Goal: Find specific page/section: Find specific page/section

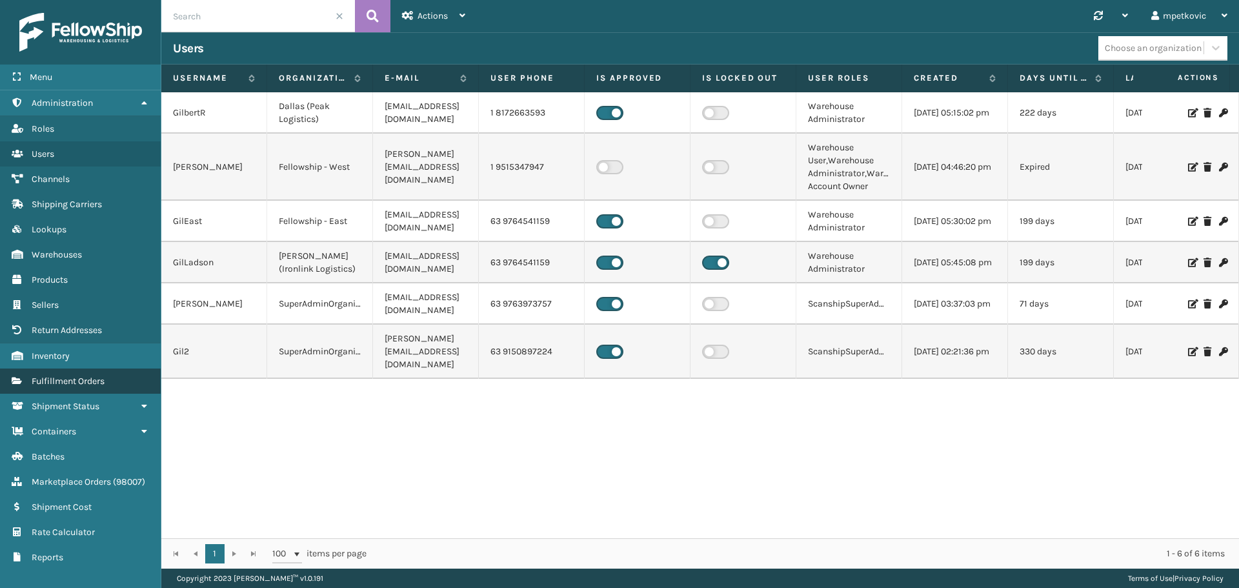
click at [76, 382] on span "Fulfillment Orders" at bounding box center [68, 381] width 73 height 11
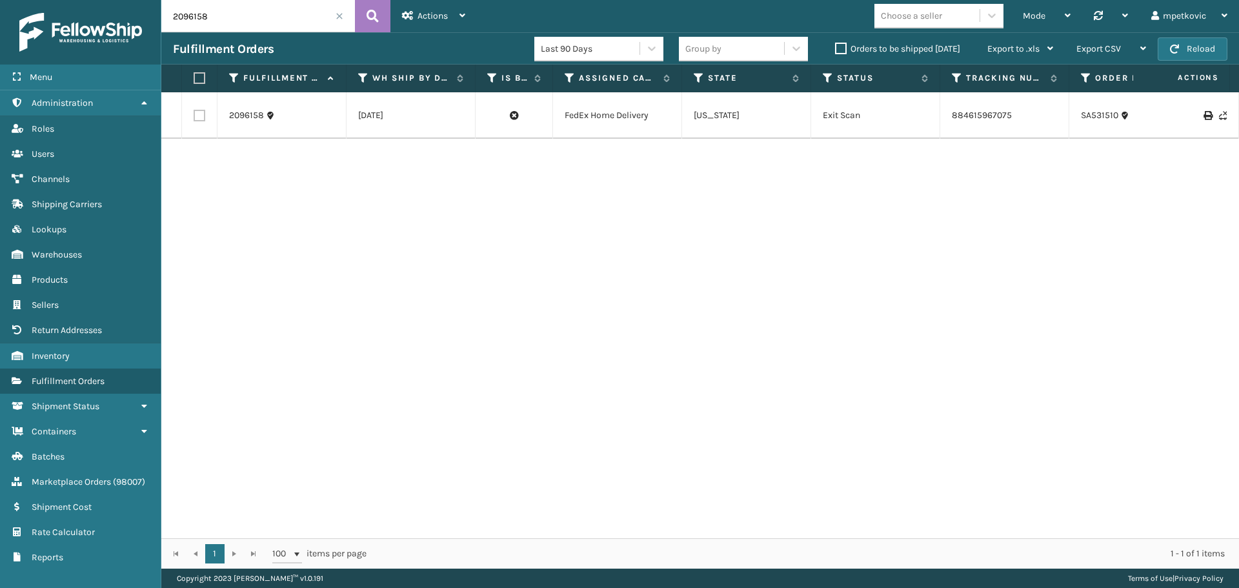
click at [65, 483] on span "Marketplace Orders" at bounding box center [71, 481] width 79 height 11
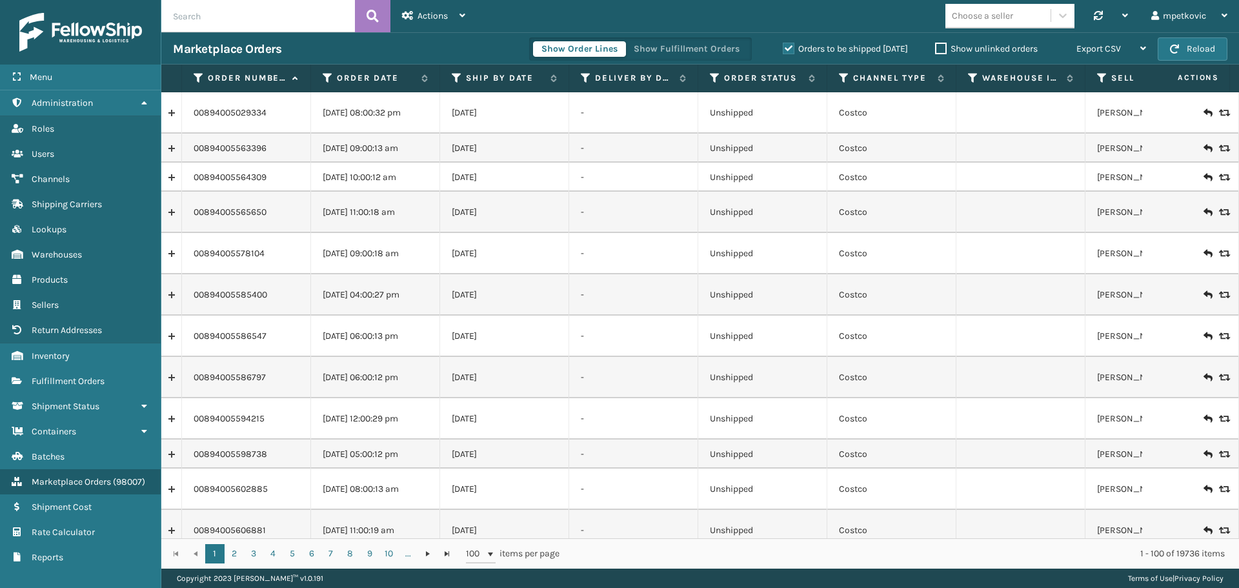
click at [709, 15] on div "Choose a seller Synchronise all channels mpetkovic Log Out" at bounding box center [858, 16] width 762 height 32
click at [712, 12] on div "Choose a seller Synchronise all channels mpetkovic Log Out" at bounding box center [858, 16] width 762 height 32
click at [501, 30] on div "Choose a seller Synchronise all channels mpetkovic Log Out" at bounding box center [858, 16] width 762 height 32
